Goal: Task Accomplishment & Management: Manage account settings

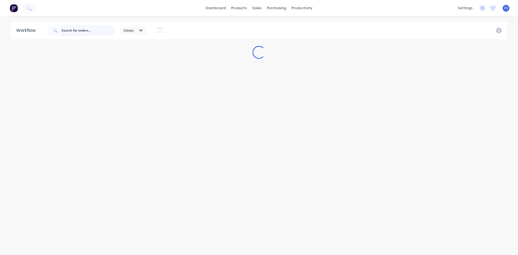
click at [75, 28] on input "text" at bounding box center [87, 30] width 53 height 11
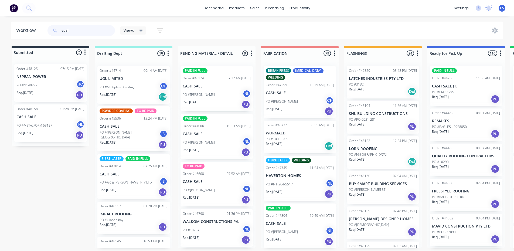
type input "qual"
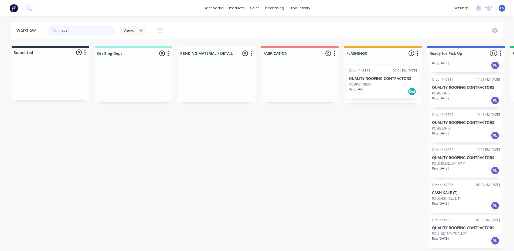
scroll to position [1, 0]
click at [457, 231] on p "PO #10813/MITS ALLOY" at bounding box center [449, 233] width 35 height 5
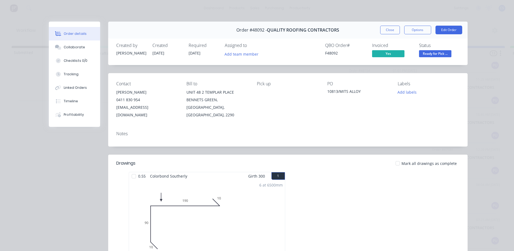
scroll to position [54, 0]
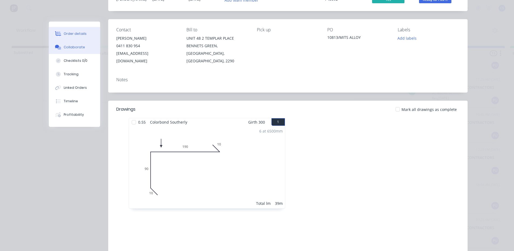
click at [87, 47] on button "Collaborate" at bounding box center [74, 46] width 51 height 13
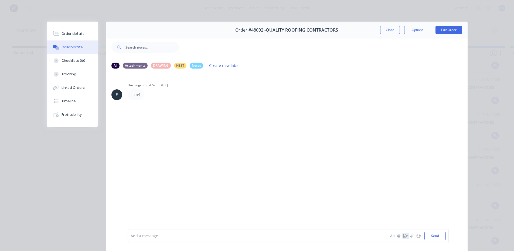
click at [403, 237] on icon "button" at bounding box center [405, 236] width 4 height 4
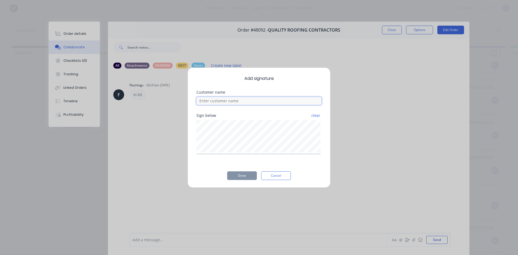
click at [273, 98] on input at bounding box center [258, 101] width 125 height 8
type input "w"
type input "[PERSON_NAME]"
click at [254, 177] on button "Done" at bounding box center [242, 175] width 30 height 9
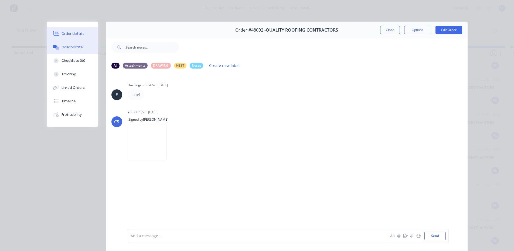
click at [70, 38] on button "Order details" at bounding box center [72, 33] width 51 height 13
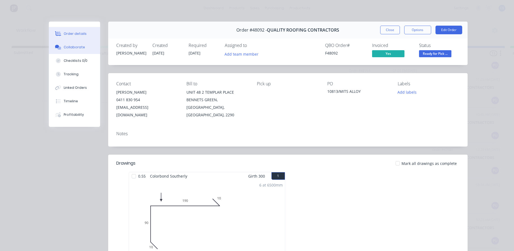
click at [64, 47] on div "Collaborate" at bounding box center [74, 47] width 21 height 5
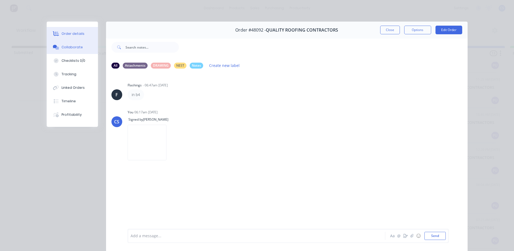
click at [72, 35] on div "Order details" at bounding box center [72, 33] width 23 height 5
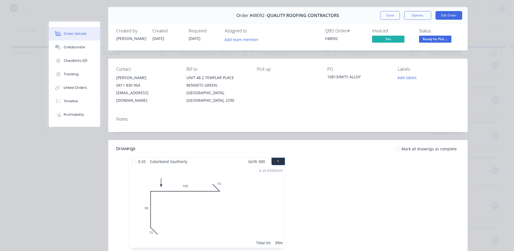
scroll to position [27, 0]
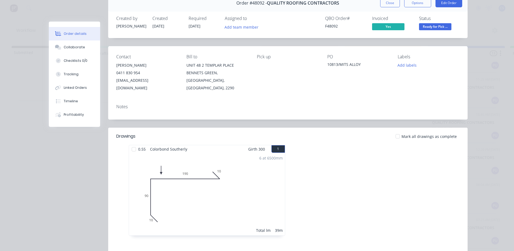
click at [430, 35] on div "Created by [PERSON_NAME] Created [DATE] Required [DATE] Assigned to Add team me…" at bounding box center [287, 23] width 359 height 29
click at [433, 29] on span "Ready for Pick ..." at bounding box center [435, 26] width 32 height 7
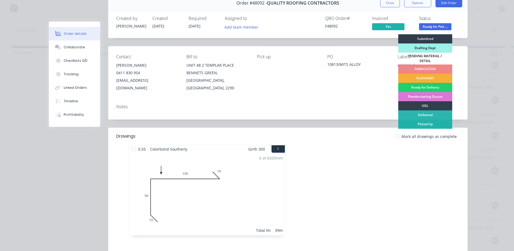
click at [431, 121] on div "Picked Up" at bounding box center [425, 123] width 54 height 9
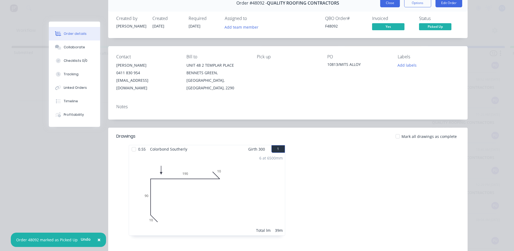
click at [389, 4] on button "Close" at bounding box center [390, 3] width 20 height 9
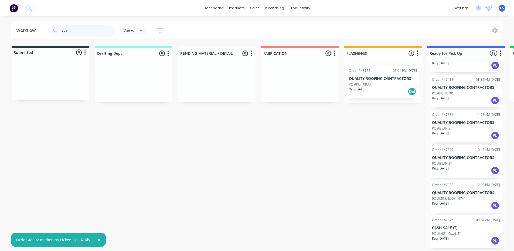
scroll to position [1, 0]
click at [455, 207] on div "Req. [DATE] PU" at bounding box center [466, 205] width 68 height 9
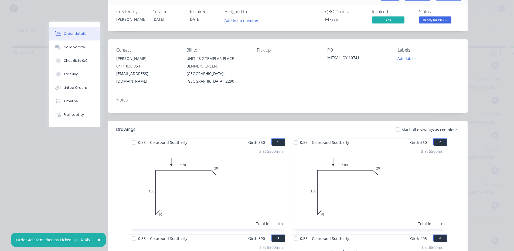
scroll to position [0, 0]
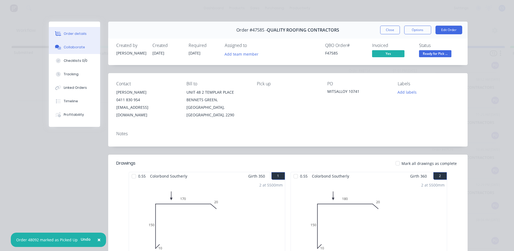
click at [90, 53] on button "Collaborate" at bounding box center [74, 46] width 51 height 13
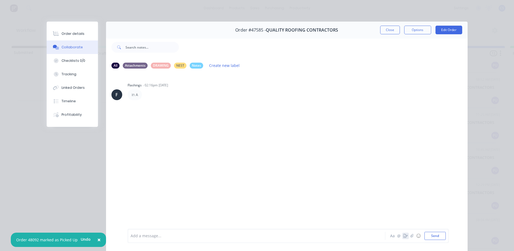
click at [403, 236] on icon "button" at bounding box center [405, 236] width 4 height 4
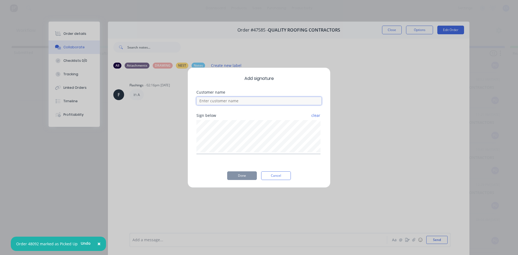
click at [227, 101] on input at bounding box center [258, 101] width 125 height 8
type input "[PERSON_NAME]"
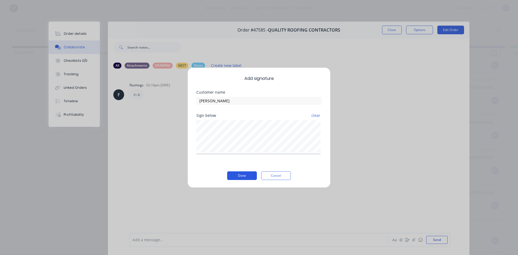
click at [245, 176] on button "Done" at bounding box center [242, 175] width 30 height 9
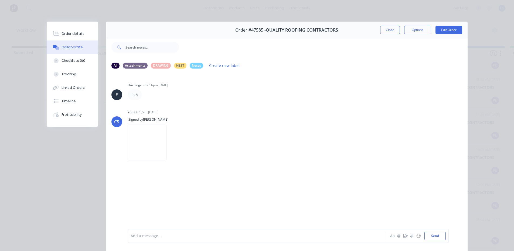
click at [53, 25] on div "Order details Collaborate Checklists 0/0 Tracking Linked Orders Timeline Profit…" at bounding box center [72, 74] width 51 height 105
click at [56, 26] on div "Order details Collaborate Checklists 0/0 Tracking Linked Orders Timeline Profit…" at bounding box center [72, 74] width 51 height 105
click at [71, 35] on div "Order details" at bounding box center [72, 33] width 23 height 5
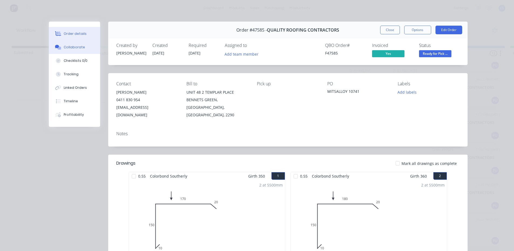
click at [59, 51] on button "Collaborate" at bounding box center [74, 46] width 51 height 13
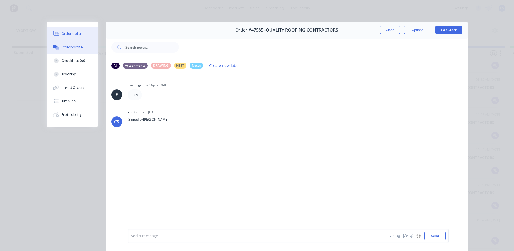
click at [66, 33] on div "Order details" at bounding box center [72, 33] width 23 height 5
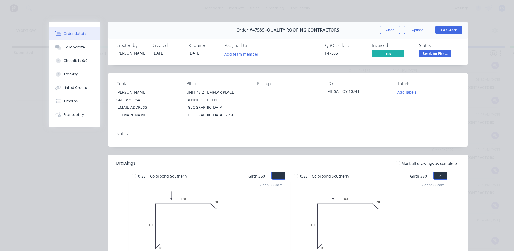
click at [423, 50] on div "Status Ready for Pick ..." at bounding box center [439, 51] width 40 height 16
click at [425, 52] on span "Ready for Pick ..." at bounding box center [435, 53] width 32 height 7
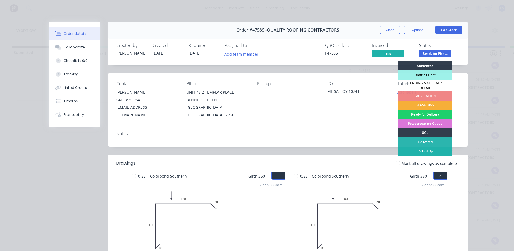
click at [429, 148] on div "Picked Up" at bounding box center [425, 150] width 54 height 9
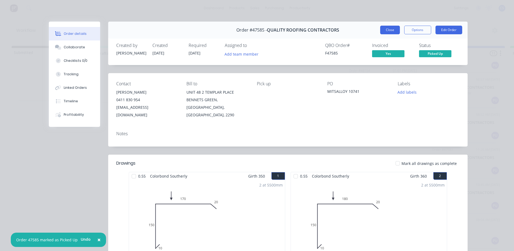
click at [384, 30] on button "Close" at bounding box center [390, 30] width 20 height 9
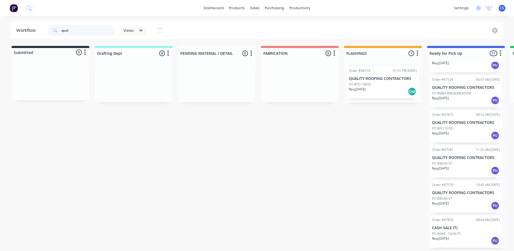
drag, startPoint x: 387, startPoint y: 32, endPoint x: 74, endPoint y: 31, distance: 312.8
click at [72, 33] on input "qual" at bounding box center [87, 30] width 53 height 11
drag, startPoint x: 75, startPoint y: 28, endPoint x: 4, endPoint y: 32, distance: 71.3
click at [4, 32] on div "Workflow qual Views Save new view None (Default) edit [PERSON_NAME] edit [PERSO…" at bounding box center [257, 31] width 514 height 18
type input "k"
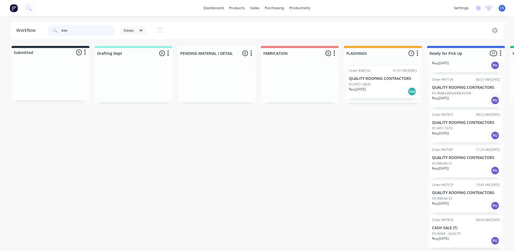
type input "kite"
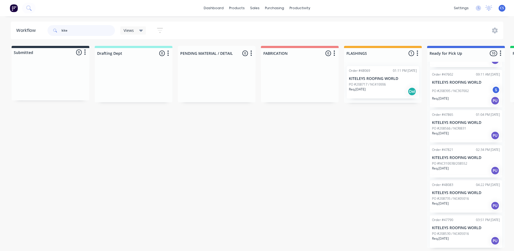
scroll to position [1, 0]
click at [476, 204] on div "Req. [DATE] PU" at bounding box center [466, 205] width 68 height 9
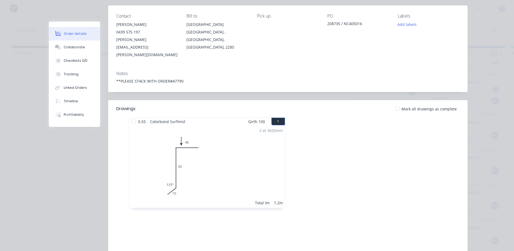
scroll to position [62, 0]
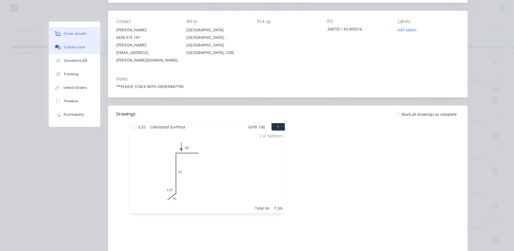
click at [73, 50] on button "Collaborate" at bounding box center [74, 46] width 51 height 13
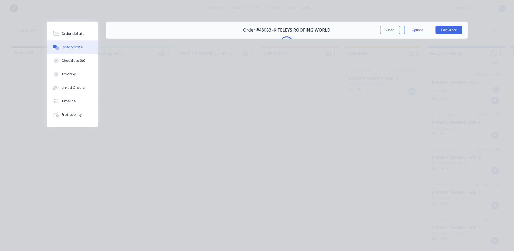
scroll to position [0, 0]
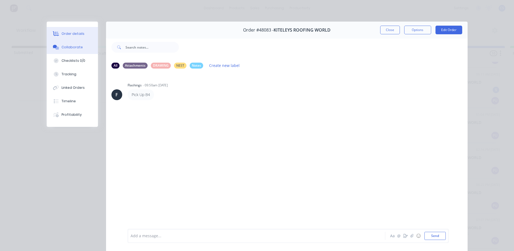
click at [71, 27] on button "Order details" at bounding box center [72, 33] width 51 height 13
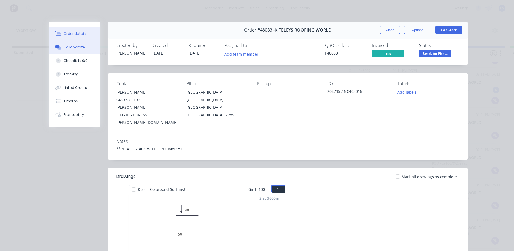
click at [71, 42] on button "Collaborate" at bounding box center [74, 46] width 51 height 13
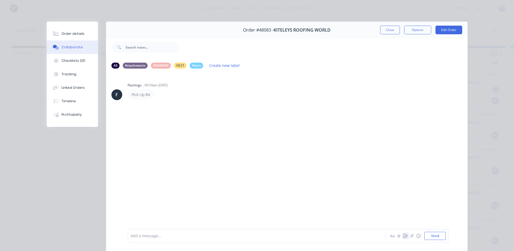
click at [403, 236] on icon "button" at bounding box center [405, 236] width 4 height 4
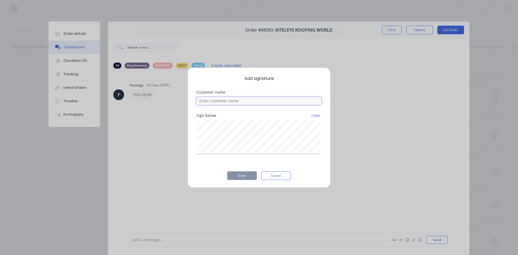
click at [224, 97] on input at bounding box center [258, 101] width 125 height 8
type input "[PERSON_NAME]"
click at [237, 174] on button "Done" at bounding box center [242, 175] width 30 height 9
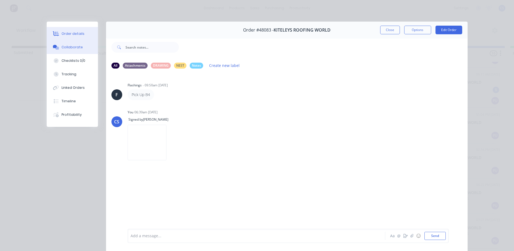
click at [74, 30] on button "Order details" at bounding box center [72, 33] width 51 height 13
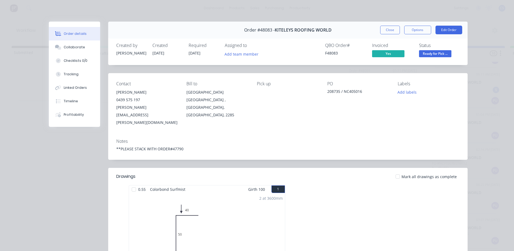
click at [430, 52] on span "Ready for Pick ..." at bounding box center [435, 53] width 32 height 7
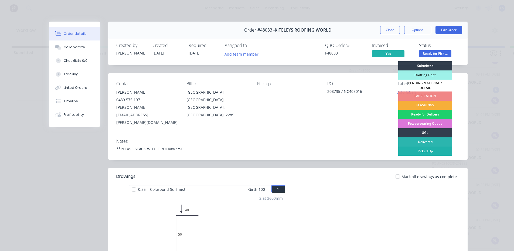
click at [426, 146] on div "Picked Up" at bounding box center [425, 150] width 54 height 9
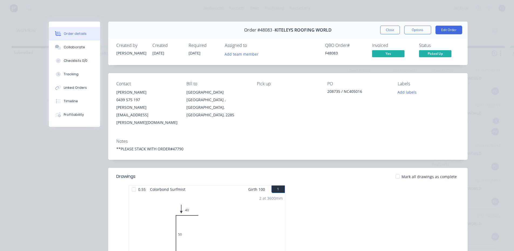
scroll to position [136, 0]
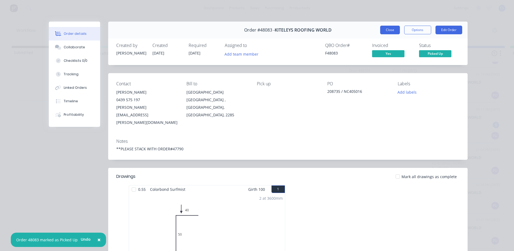
click at [393, 32] on button "Close" at bounding box center [390, 30] width 20 height 9
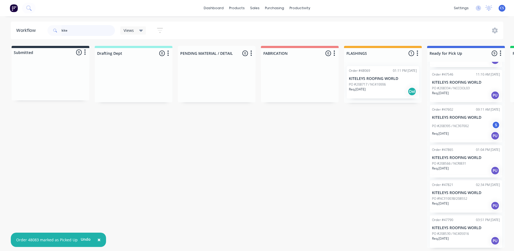
scroll to position [1, 0]
click at [478, 229] on div "Order #47790 03:51 PM [DATE] KITELEYS ROOFING WORLD PO #208530 / NC405016 Req. …" at bounding box center [466, 231] width 72 height 32
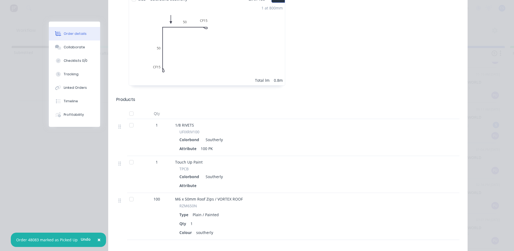
scroll to position [270, 0]
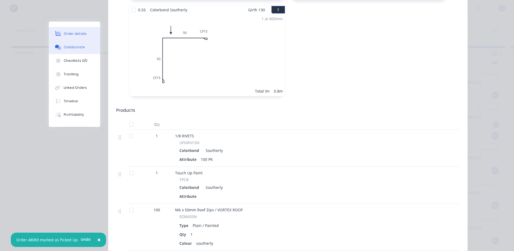
click at [76, 46] on div "Collaborate" at bounding box center [74, 47] width 21 height 5
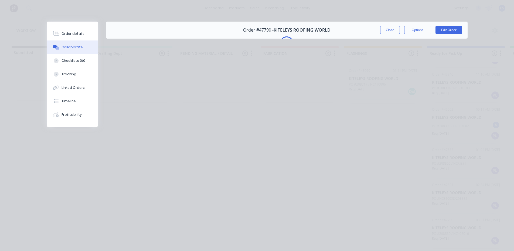
scroll to position [0, 0]
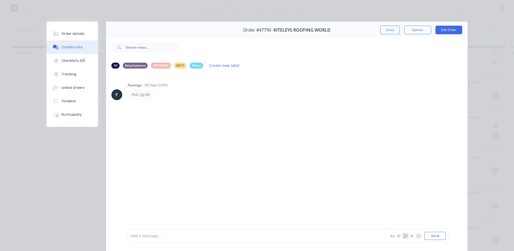
click at [403, 236] on icon "button" at bounding box center [405, 236] width 4 height 4
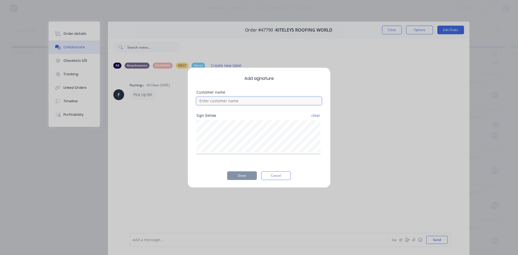
click at [237, 102] on input at bounding box center [258, 101] width 125 height 8
type input "[PERSON_NAME]"
